Goal: Task Accomplishment & Management: Use online tool/utility

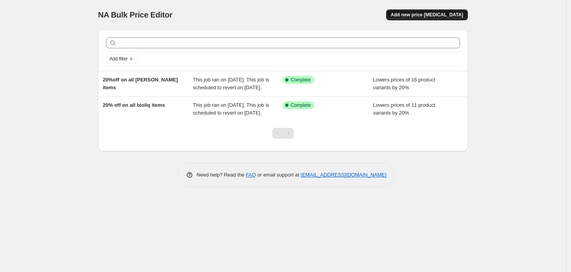
click at [426, 11] on button "Add new price change job" at bounding box center [427, 14] width 82 height 11
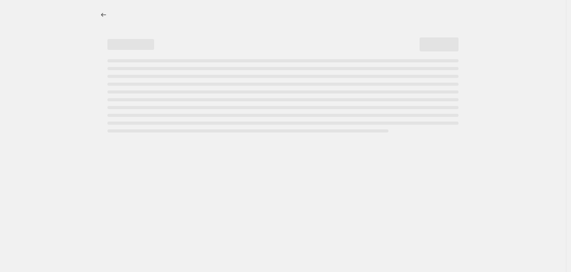
select select "percentage"
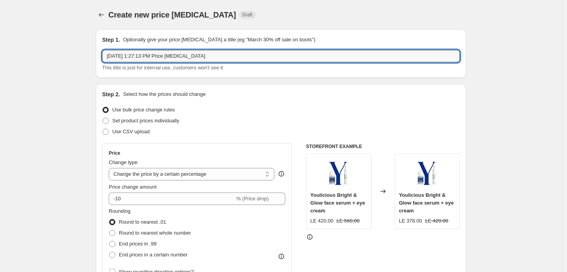
drag, startPoint x: 222, startPoint y: 49, endPoint x: 62, endPoint y: 42, distance: 159.8
type input "15%off on jovailtiy items"
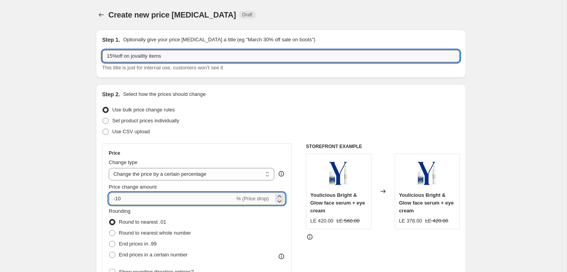
click at [159, 203] on input "-10" at bounding box center [172, 198] width 126 height 12
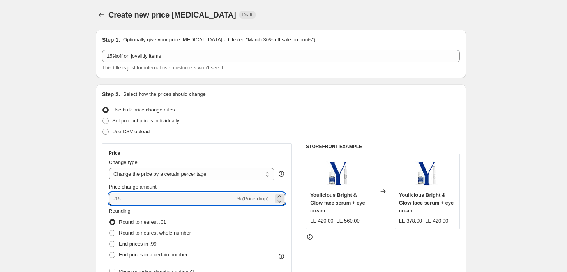
type input "-15"
click at [223, 244] on div "Rounding Round to nearest .01 Round to nearest whole number End prices in .99 E…" at bounding box center [197, 233] width 176 height 53
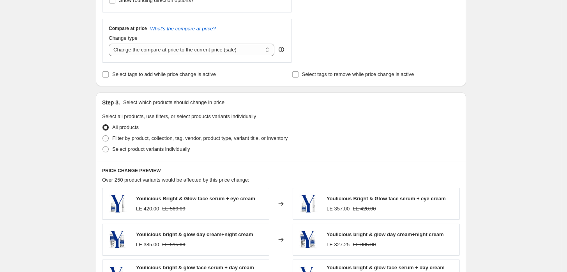
scroll to position [288, 0]
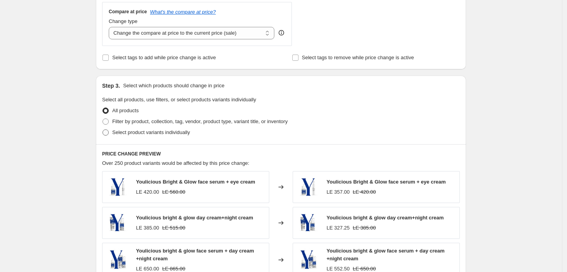
click at [137, 130] on span "Select product variants individually" at bounding box center [151, 132] width 78 height 6
click at [103, 130] on input "Select product variants individually" at bounding box center [102, 129] width 0 height 0
radio input "true"
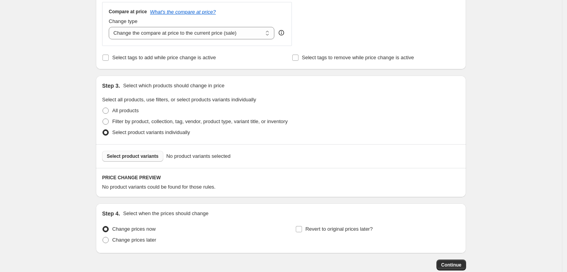
click at [149, 153] on span "Select product variants" at bounding box center [133, 156] width 52 height 6
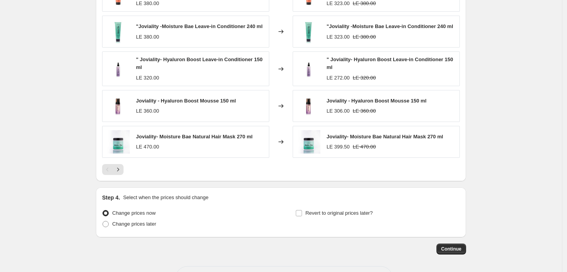
scroll to position [536, 0]
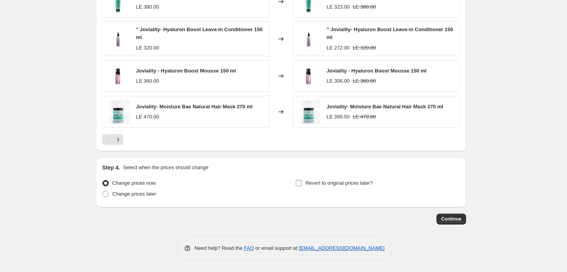
click at [323, 183] on span "Revert to original prices later?" at bounding box center [338, 183] width 67 height 6
click at [302, 183] on input "Revert to original prices later?" at bounding box center [299, 183] width 6 height 6
checkbox input "true"
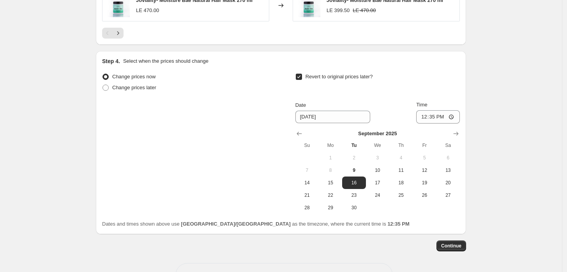
scroll to position [668, 0]
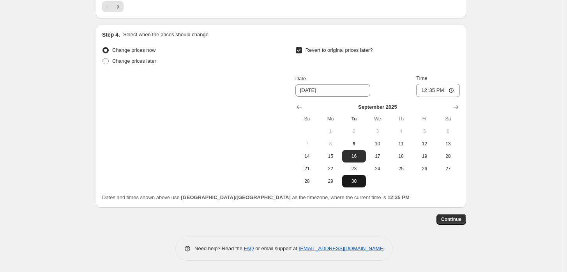
click at [360, 183] on span "30" at bounding box center [353, 181] width 17 height 6
type input "[DATE]"
click at [423, 91] on input "12:35" at bounding box center [438, 90] width 44 height 13
type input "23:30"
click at [446, 217] on span "Continue" at bounding box center [451, 219] width 20 height 6
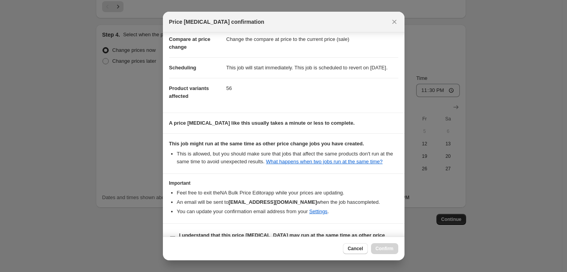
scroll to position [63, 0]
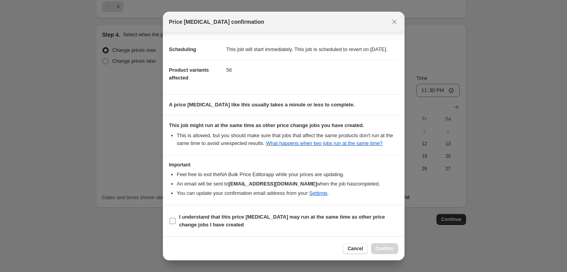
click at [175, 223] on input "I understand that this price change job may run at the same time as other price…" at bounding box center [172, 221] width 6 height 6
checkbox input "true"
click at [383, 248] on span "Confirm" at bounding box center [384, 248] width 18 height 6
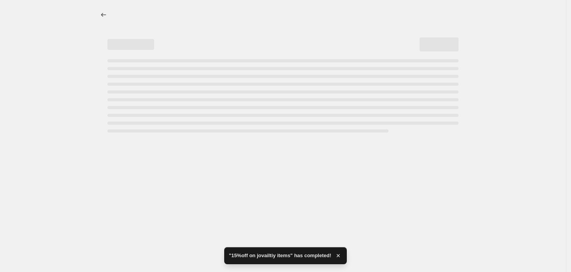
select select "percentage"
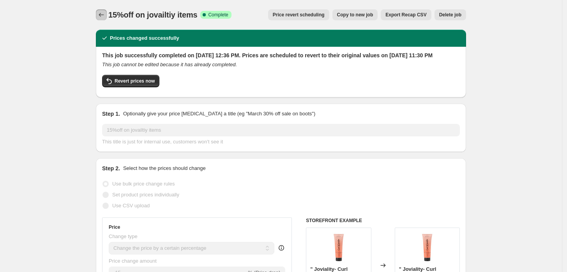
click at [100, 13] on icon "Price change jobs" at bounding box center [101, 15] width 8 height 8
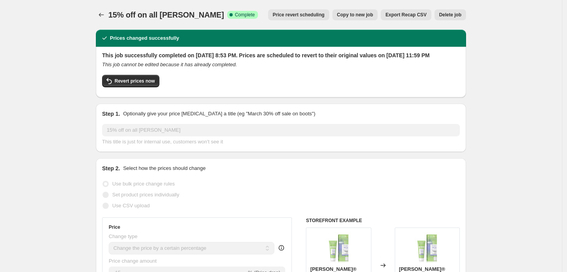
select select "percentage"
